Goal: Task Accomplishment & Management: Manage account settings

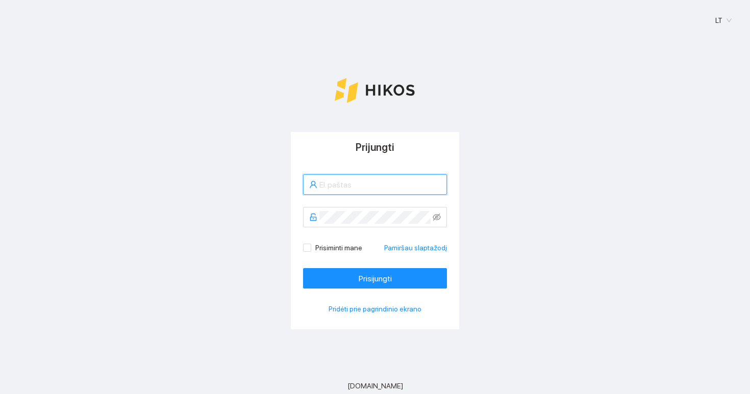
type input "[EMAIL_ADDRESS][DOMAIN_NAME]"
click at [375, 279] on button "Prisijungti" at bounding box center [375, 278] width 144 height 20
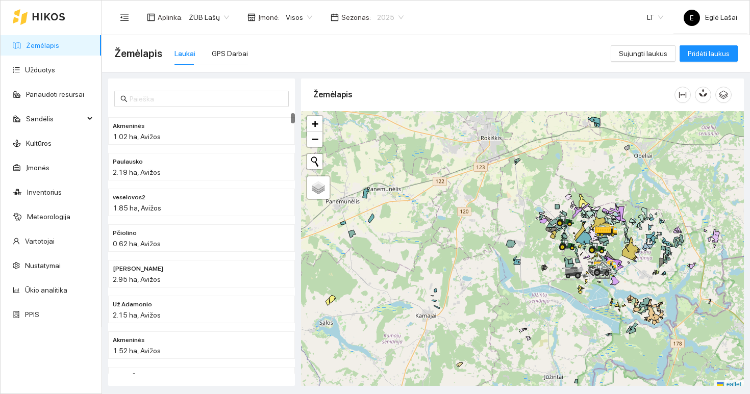
click at [377, 17] on span "2025" at bounding box center [390, 17] width 27 height 15
click at [382, 134] on div "2026" at bounding box center [383, 135] width 27 height 11
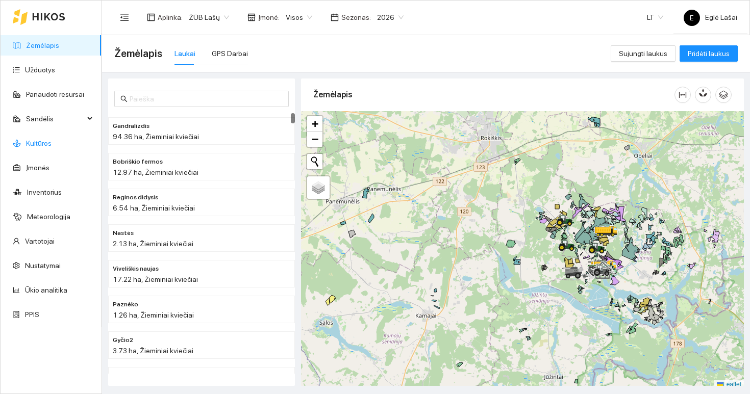
click at [45, 147] on link "Kultūros" at bounding box center [39, 143] width 26 height 8
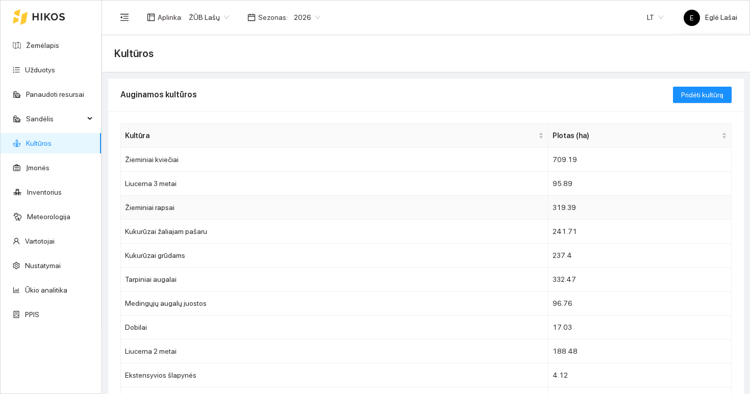
click at [196, 213] on td "Žieminiai rapsai" at bounding box center [335, 208] width 428 height 24
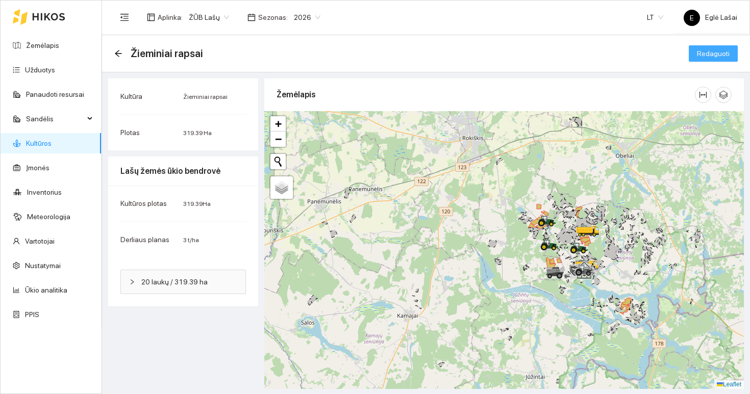
click at [706, 54] on span "Redaguoti" at bounding box center [713, 53] width 33 height 11
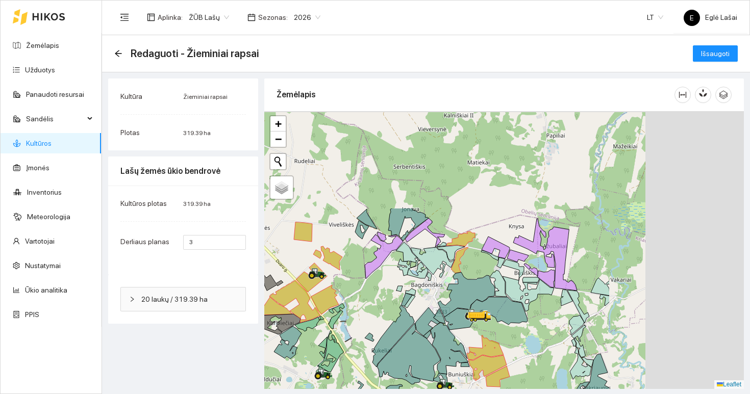
drag, startPoint x: 563, startPoint y: 188, endPoint x: 380, endPoint y: 313, distance: 221.8
click at [380, 313] on div at bounding box center [504, 250] width 480 height 278
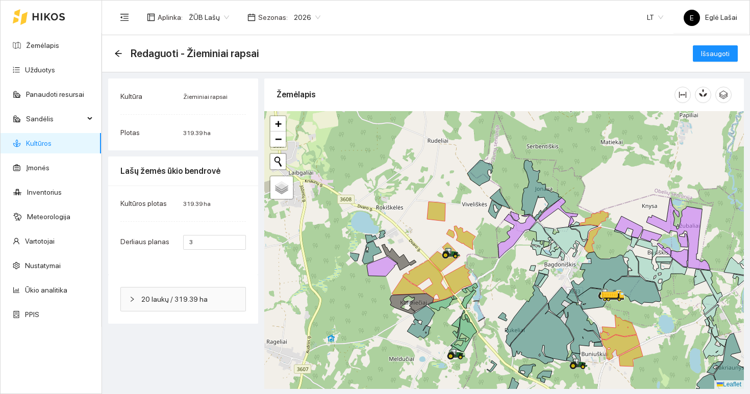
drag, startPoint x: 363, startPoint y: 288, endPoint x: 501, endPoint y: 261, distance: 140.4
click at [501, 261] on div at bounding box center [504, 250] width 480 height 278
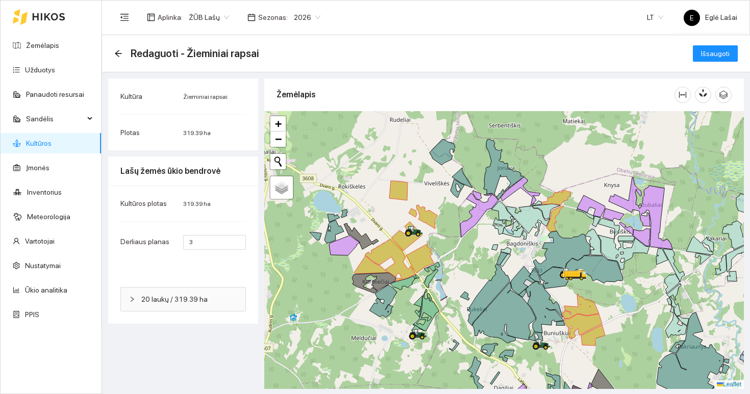
drag, startPoint x: 505, startPoint y: 295, endPoint x: 463, endPoint y: 281, distance: 44.9
click at [463, 281] on div at bounding box center [504, 250] width 480 height 278
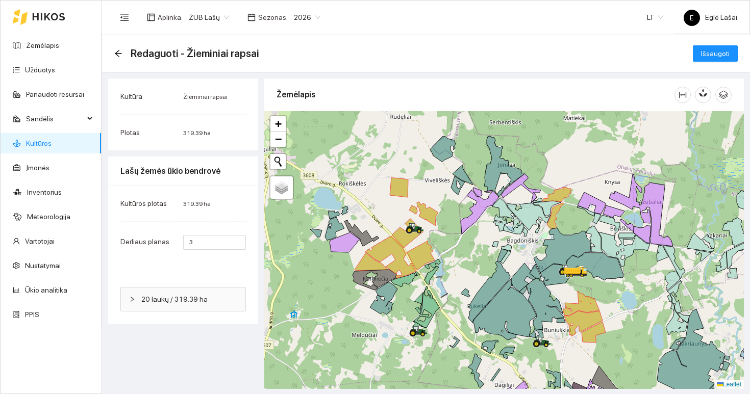
drag, startPoint x: 573, startPoint y: 232, endPoint x: 567, endPoint y: 159, distance: 72.8
click at [567, 159] on div at bounding box center [504, 250] width 480 height 278
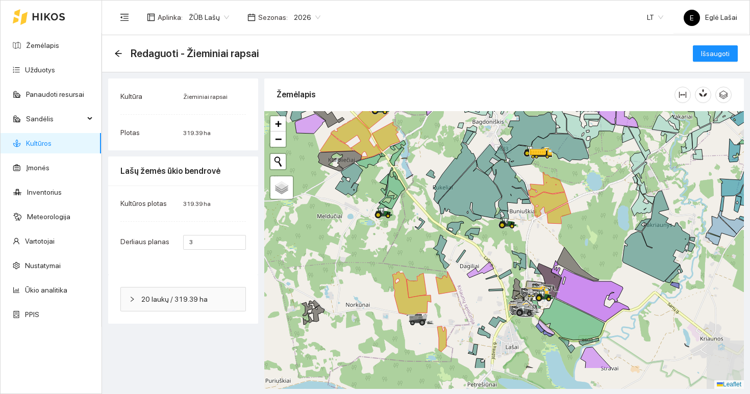
drag, startPoint x: 564, startPoint y: 293, endPoint x: 487, endPoint y: 192, distance: 126.7
click at [487, 192] on div at bounding box center [504, 250] width 480 height 278
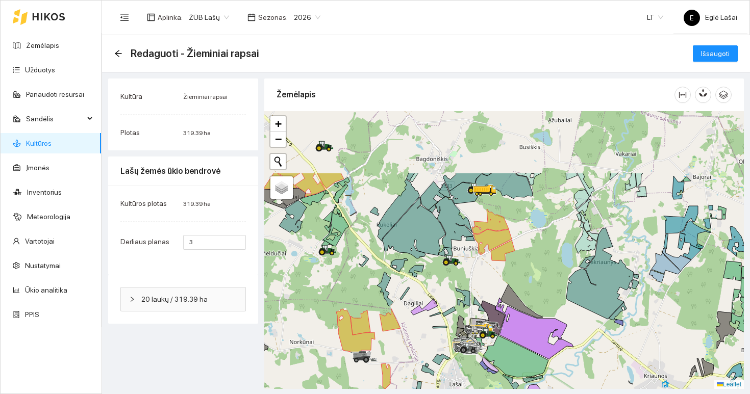
drag, startPoint x: 495, startPoint y: 191, endPoint x: 487, endPoint y: 280, distance: 89.6
click at [487, 282] on div at bounding box center [504, 250] width 480 height 278
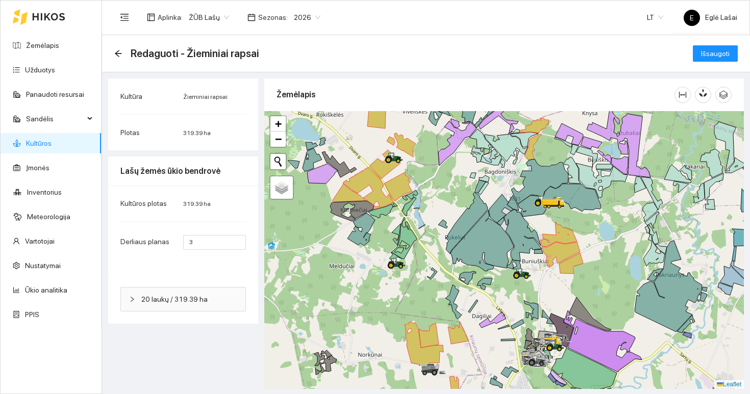
drag, startPoint x: 492, startPoint y: 289, endPoint x: 562, endPoint y: 302, distance: 70.6
click at [562, 302] on div at bounding box center [504, 250] width 480 height 278
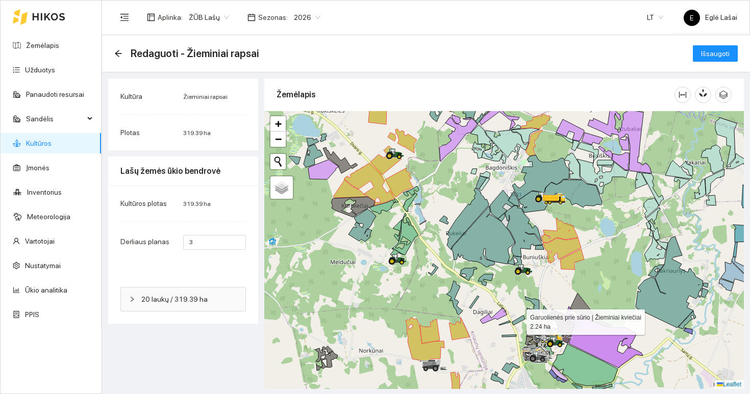
drag, startPoint x: 517, startPoint y: 331, endPoint x: 541, endPoint y: 233, distance: 100.9
click at [541, 233] on div at bounding box center [504, 250] width 480 height 278
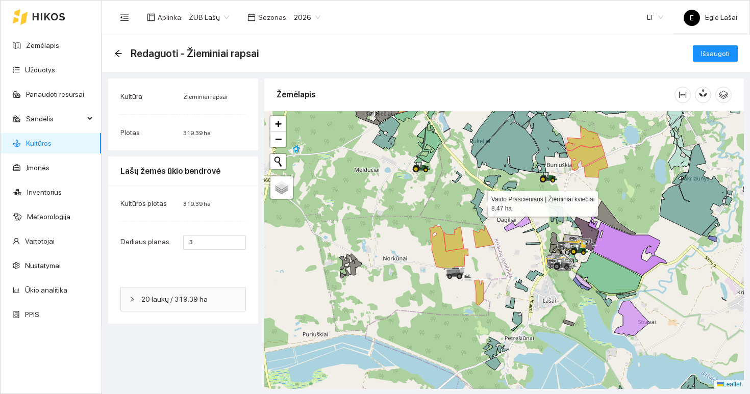
click at [479, 202] on icon at bounding box center [478, 206] width 16 height 34
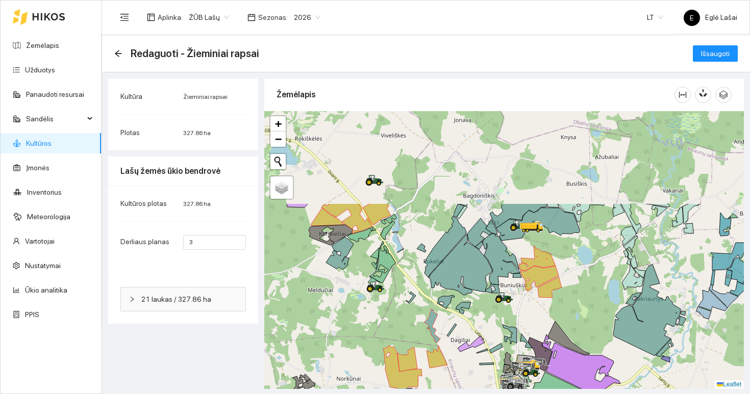
drag, startPoint x: 543, startPoint y: 201, endPoint x: 493, endPoint y: 326, distance: 134.6
click at [493, 326] on div at bounding box center [504, 250] width 480 height 278
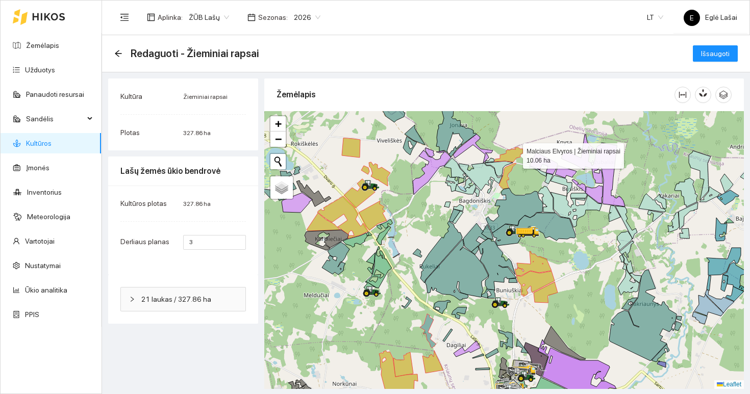
click at [514, 154] on icon at bounding box center [508, 154] width 29 height 15
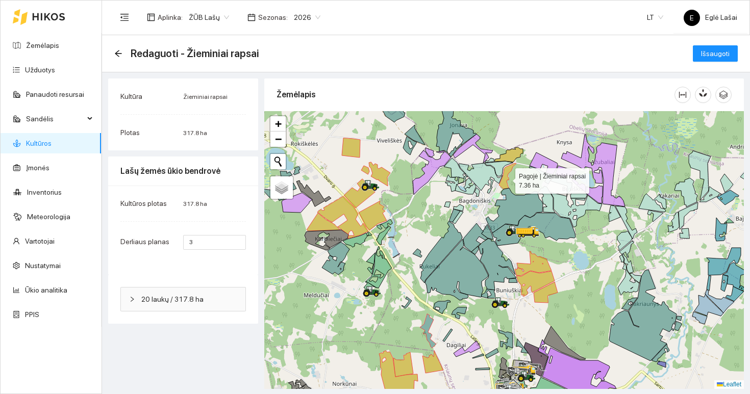
click at [506, 179] on icon at bounding box center [507, 176] width 17 height 26
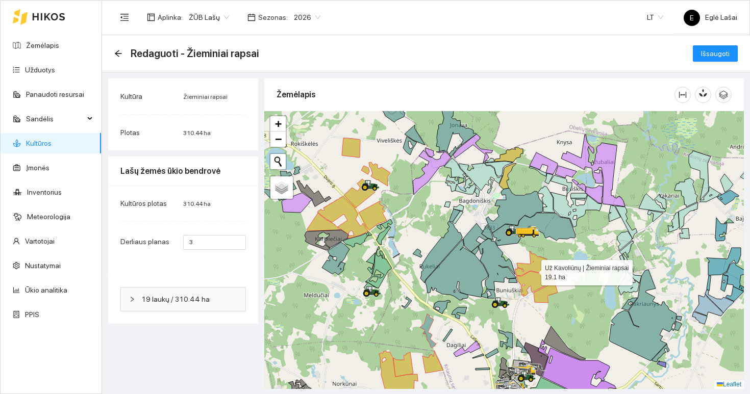
click at [541, 266] on icon at bounding box center [533, 264] width 37 height 24
click at [538, 279] on icon at bounding box center [535, 284] width 38 height 26
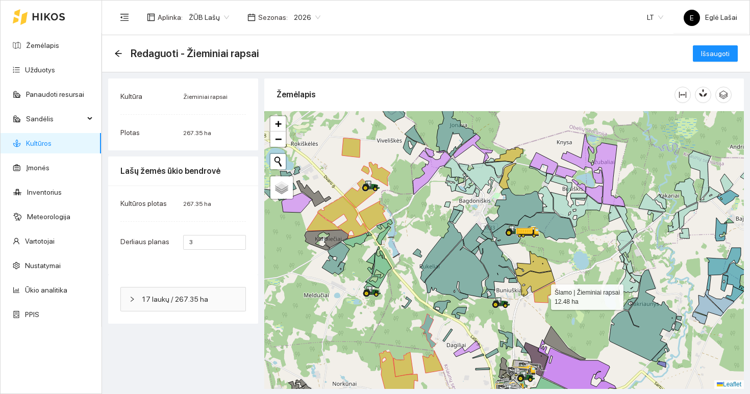
click at [542, 297] on icon at bounding box center [546, 292] width 24 height 21
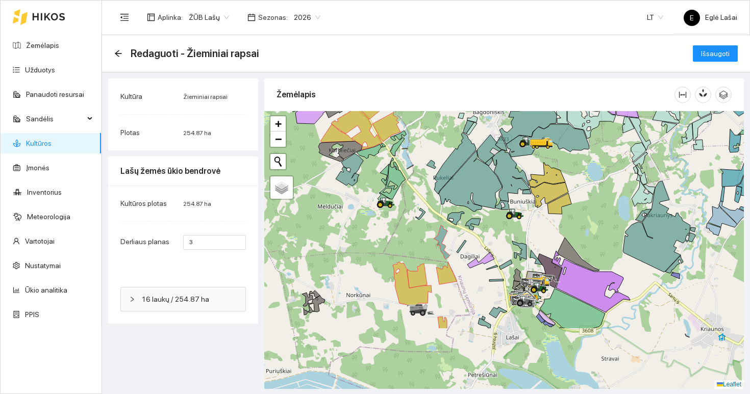
drag, startPoint x: 504, startPoint y: 318, endPoint x: 522, endPoint y: 193, distance: 125.9
click at [522, 193] on div at bounding box center [504, 250] width 480 height 278
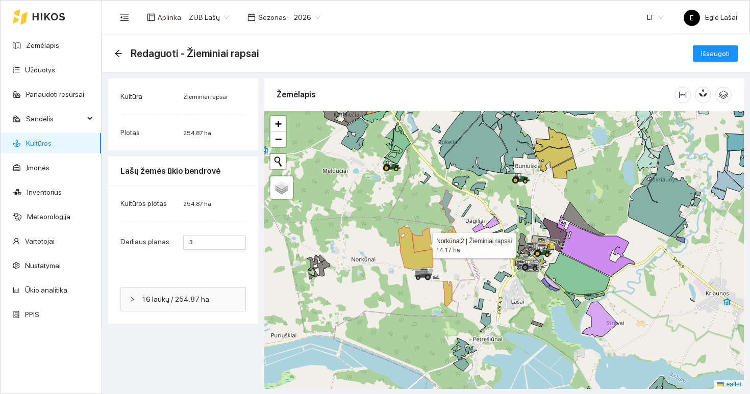
click at [423, 243] on icon at bounding box center [422, 240] width 20 height 24
click at [423, 258] on icon at bounding box center [417, 249] width 39 height 45
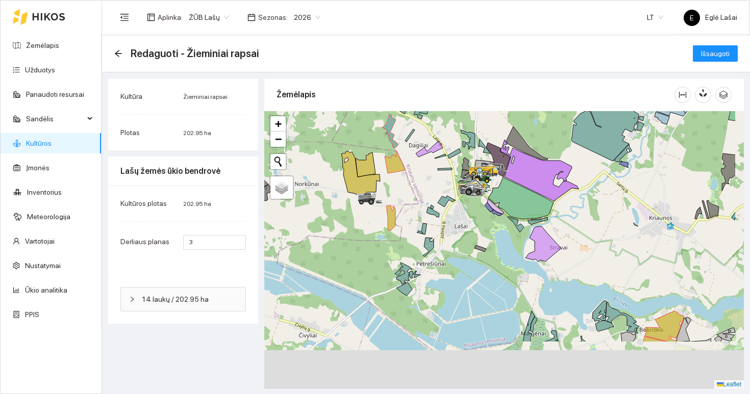
drag, startPoint x: 467, startPoint y: 294, endPoint x: 402, endPoint y: 210, distance: 105.8
click at [402, 210] on div at bounding box center [504, 250] width 480 height 278
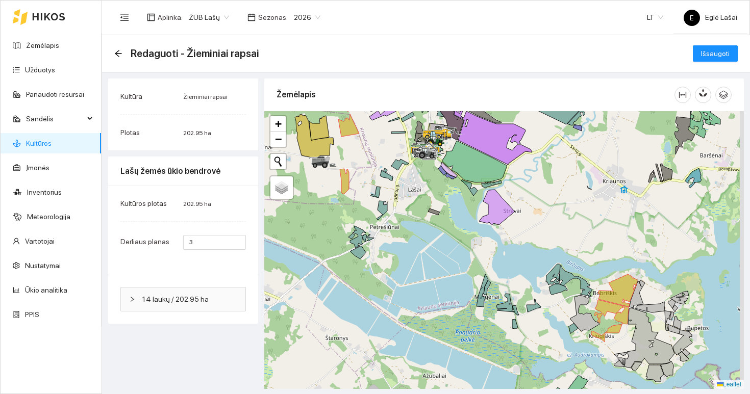
drag, startPoint x: 539, startPoint y: 296, endPoint x: 392, endPoint y: 210, distance: 170.8
click at [392, 211] on div at bounding box center [504, 250] width 480 height 278
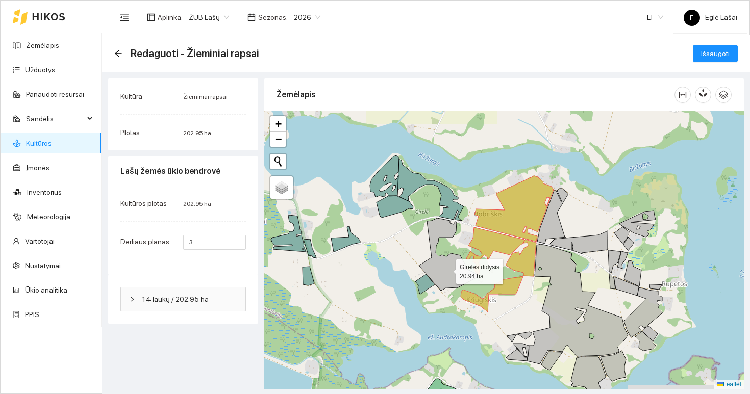
click at [447, 269] on icon at bounding box center [448, 254] width 59 height 72
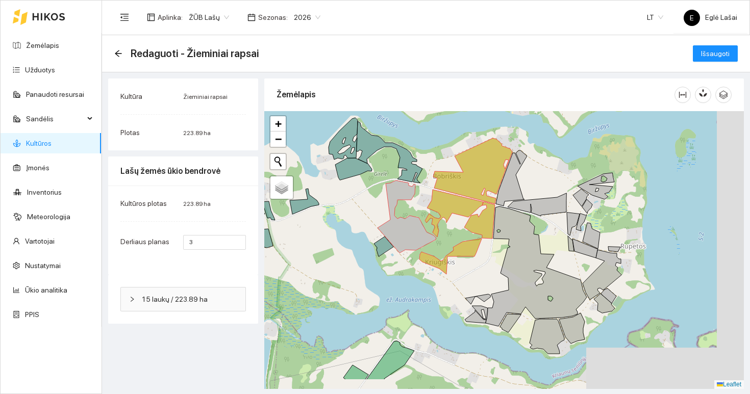
drag, startPoint x: 522, startPoint y: 300, endPoint x: 472, endPoint y: 256, distance: 66.5
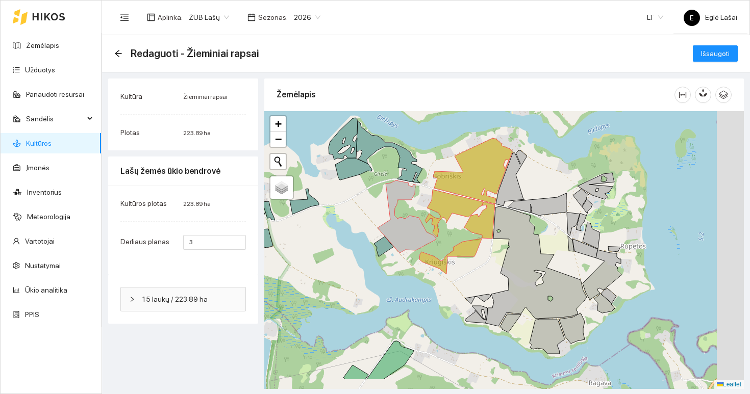
click at [472, 256] on div at bounding box center [504, 250] width 480 height 278
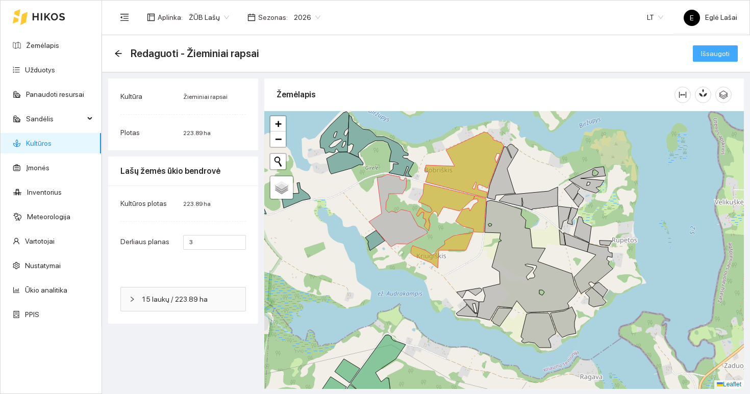
click at [715, 54] on span "Išsaugoti" at bounding box center [715, 53] width 29 height 11
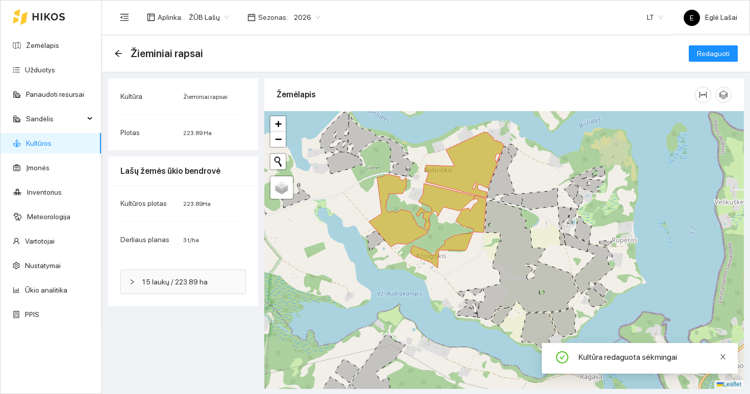
click at [722, 360] on icon "close" at bounding box center [722, 357] width 7 height 7
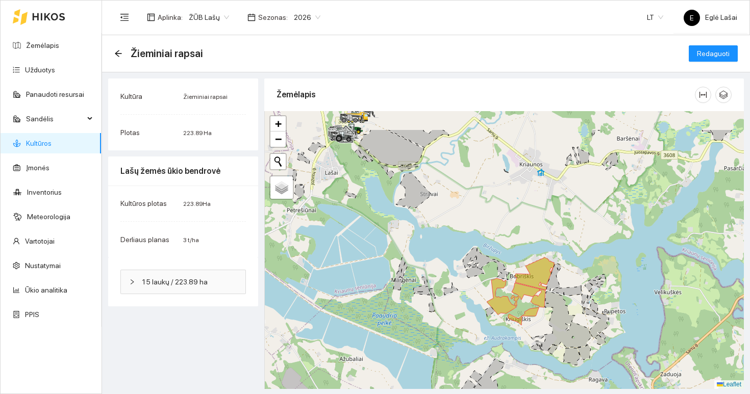
drag, startPoint x: 399, startPoint y: 270, endPoint x: 488, endPoint y: 333, distance: 108.8
click at [488, 333] on div at bounding box center [504, 250] width 480 height 278
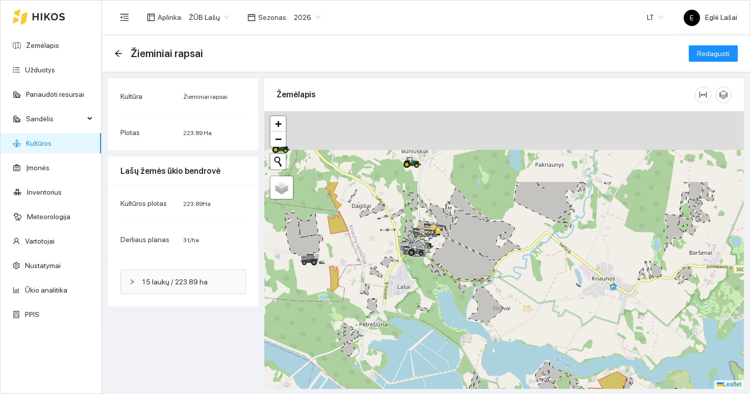
drag, startPoint x: 395, startPoint y: 246, endPoint x: 458, endPoint y: 349, distance: 120.4
click at [458, 349] on div at bounding box center [504, 250] width 480 height 278
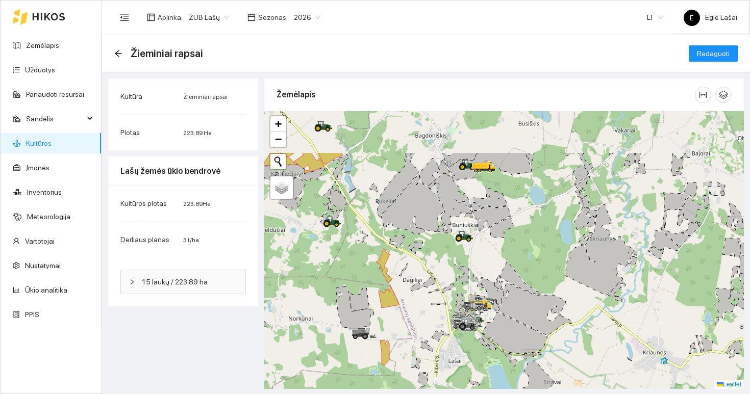
drag, startPoint x: 380, startPoint y: 253, endPoint x: 428, endPoint y: 321, distance: 83.9
click at [428, 321] on div at bounding box center [504, 250] width 480 height 278
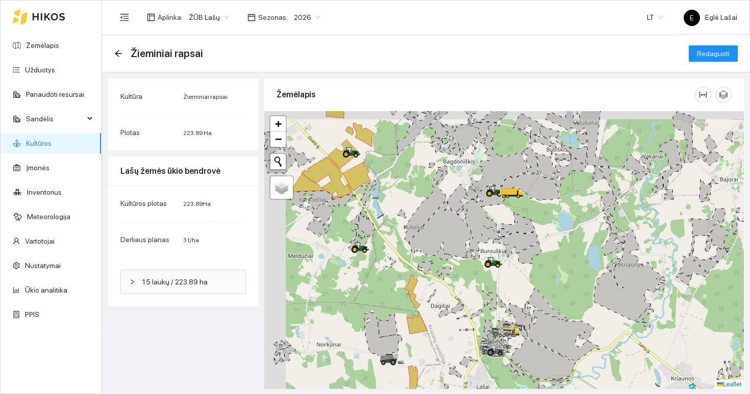
drag, startPoint x: 381, startPoint y: 224, endPoint x: 465, endPoint y: 308, distance: 118.7
click at [465, 308] on div at bounding box center [504, 250] width 480 height 278
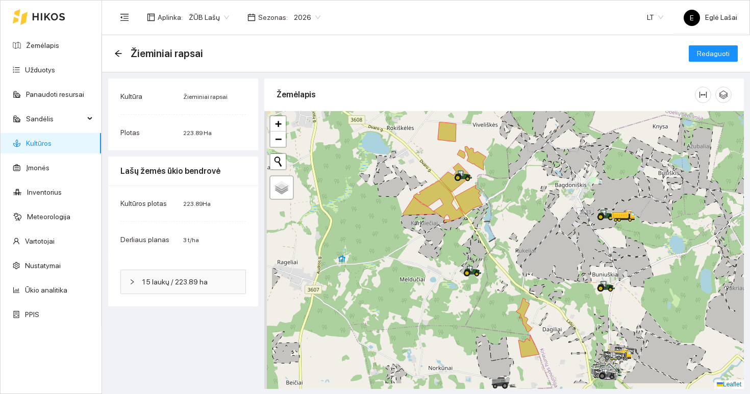
drag, startPoint x: 415, startPoint y: 306, endPoint x: 547, endPoint y: 214, distance: 160.9
click at [472, 266] on icon at bounding box center [469, 269] width 5 height 7
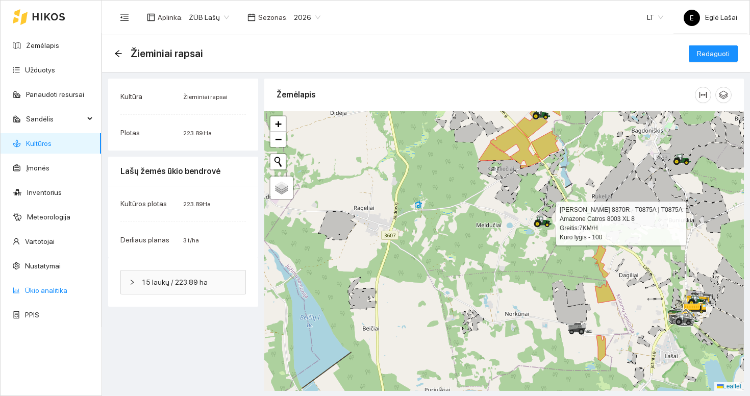
click at [47, 292] on link "Ūkio analitika" at bounding box center [46, 290] width 42 height 8
